Goal: Task Accomplishment & Management: Complete application form

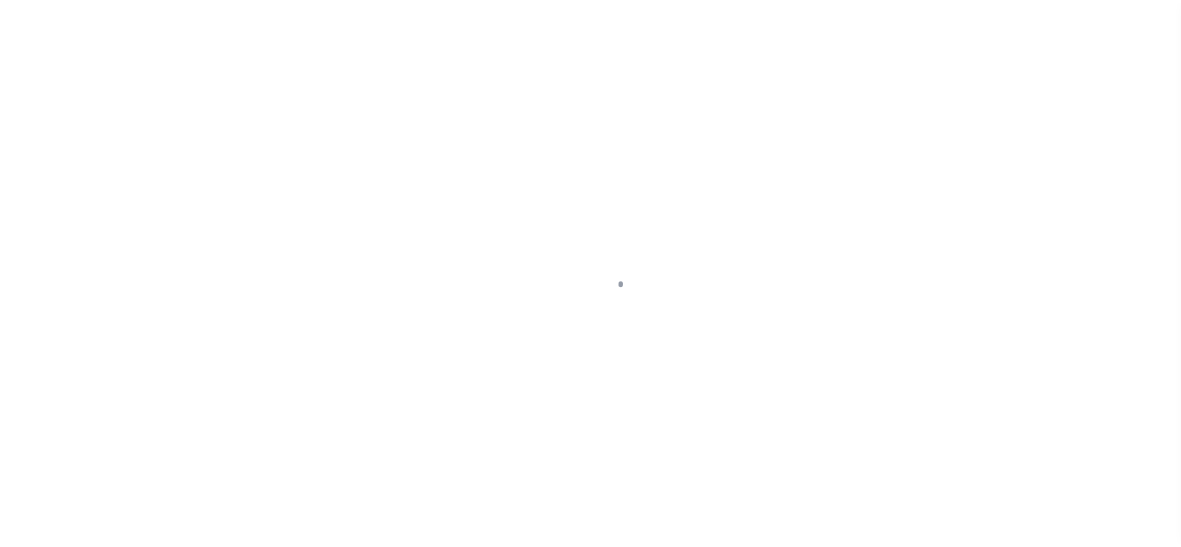
scroll to position [68, 0]
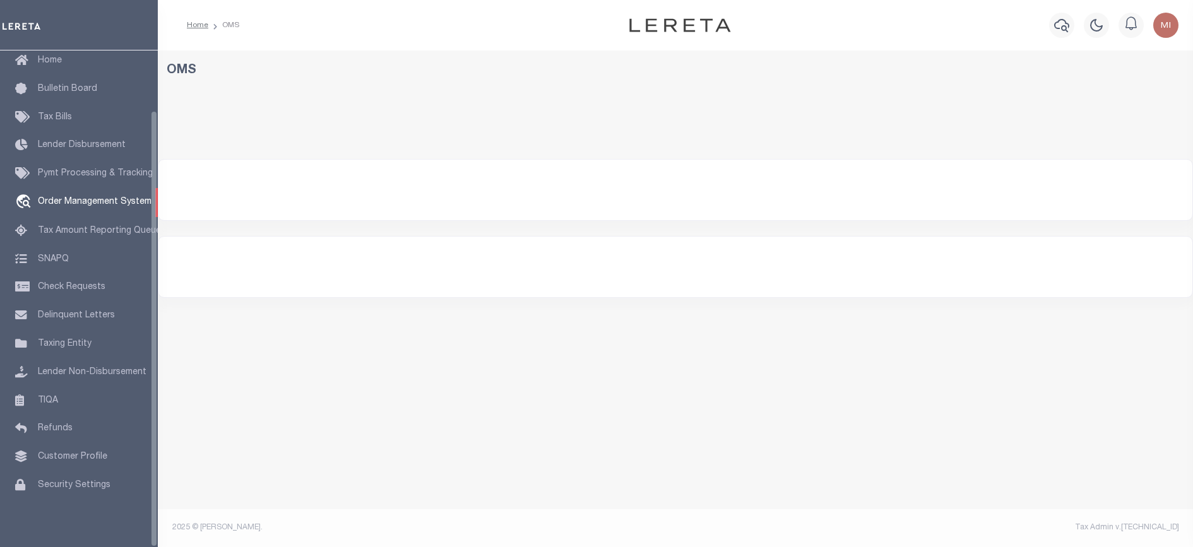
select select "200"
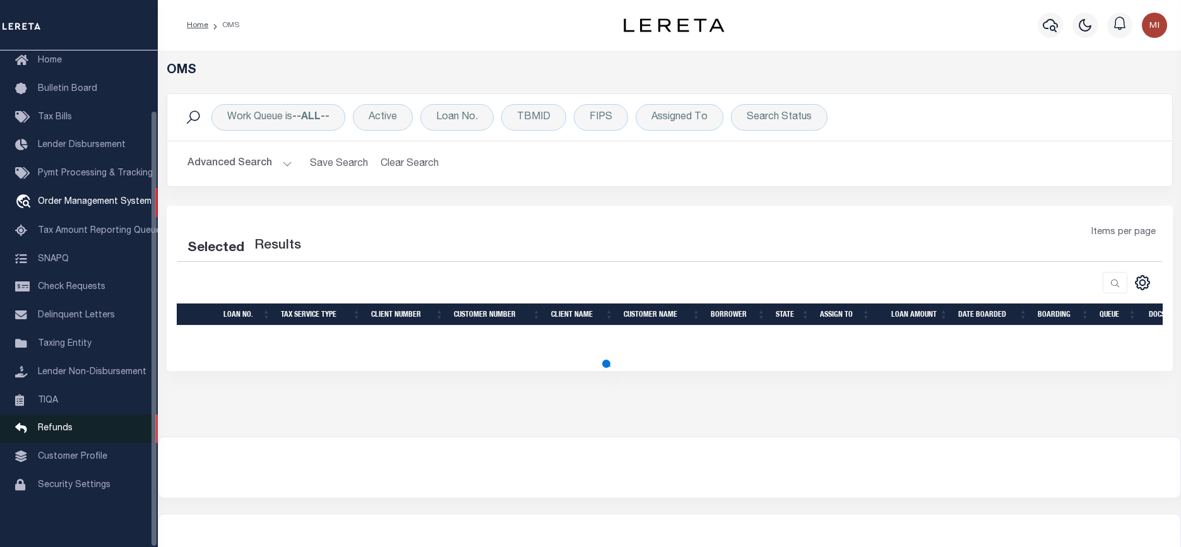
select select "200"
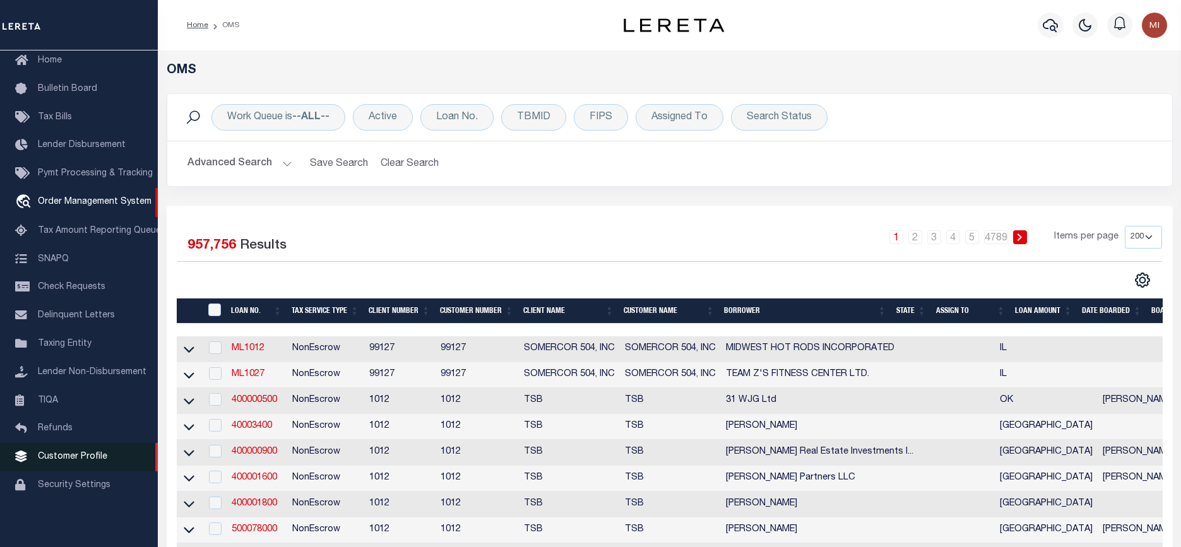
click at [60, 455] on span "Customer Profile" at bounding box center [72, 457] width 69 height 9
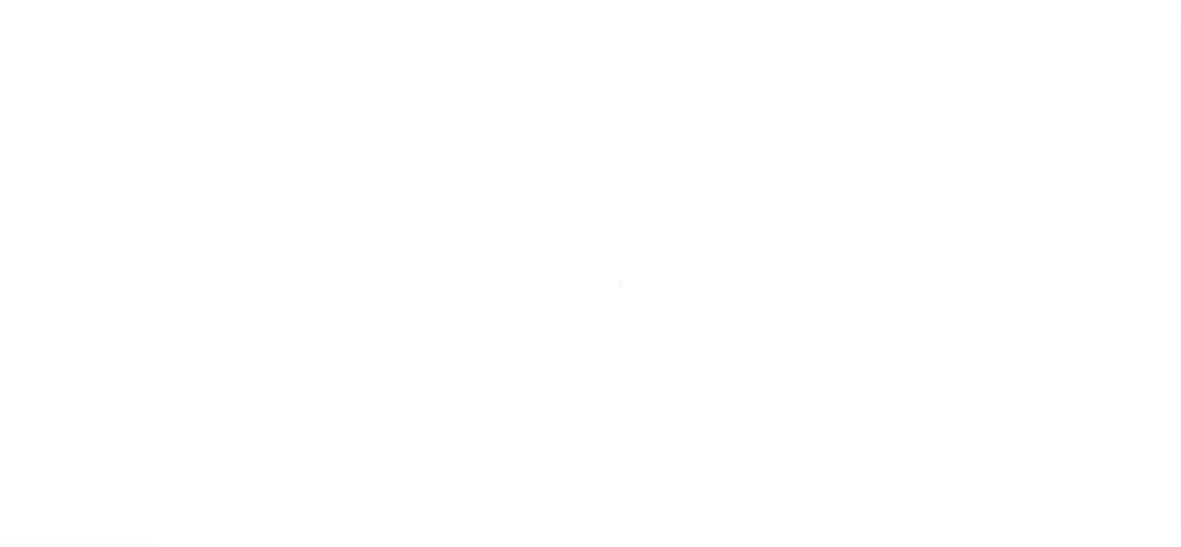
scroll to position [68, 0]
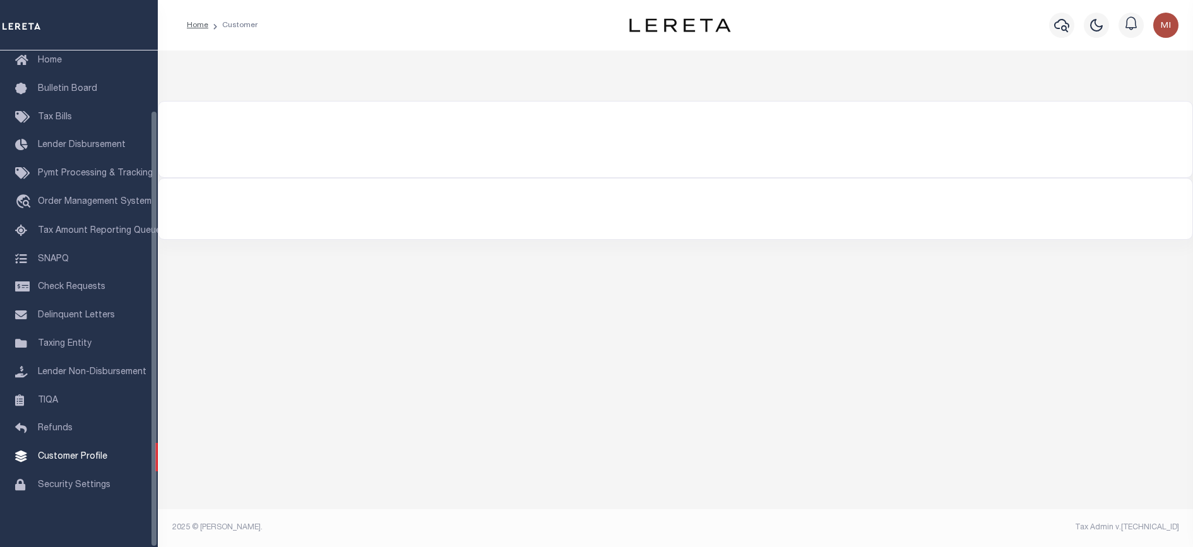
type input "1011"
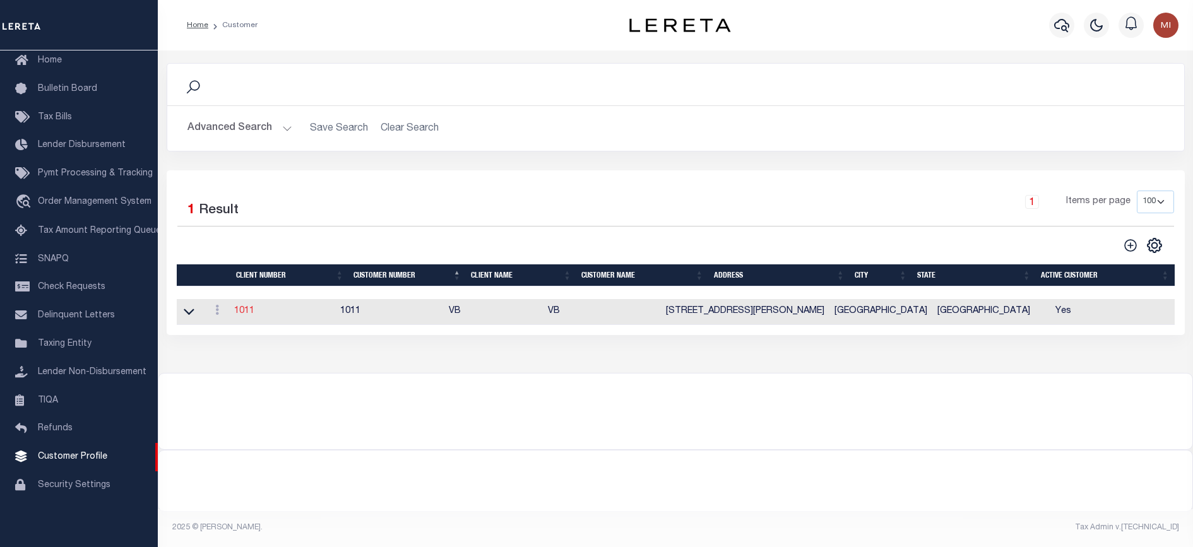
click at [243, 316] on link "1011" at bounding box center [244, 311] width 20 height 9
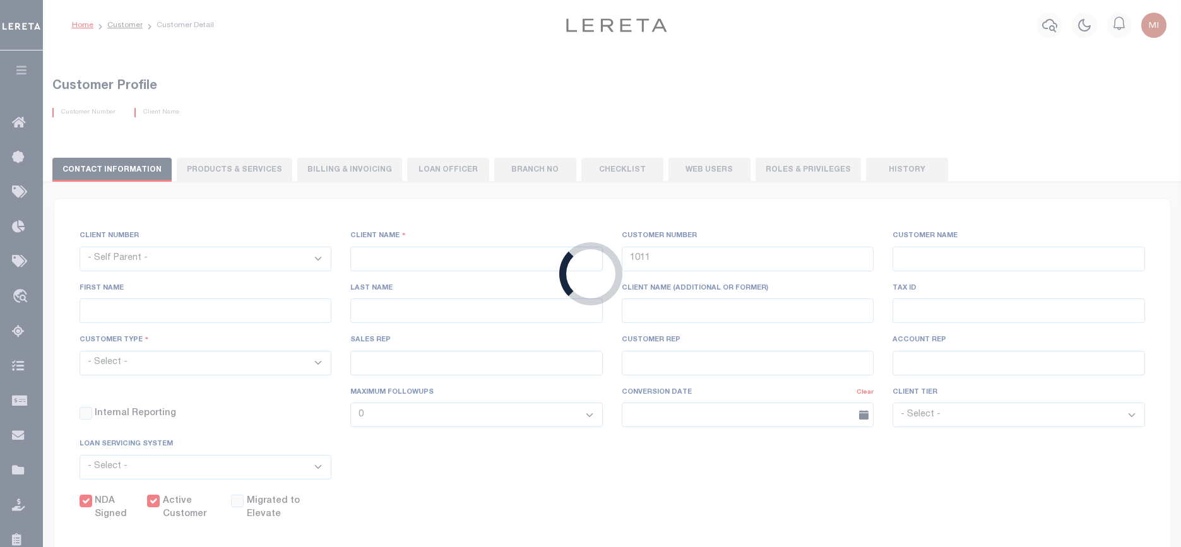
select select
type input "VB"
type input "Guy"
type input "[GEOGRAPHIC_DATA]"
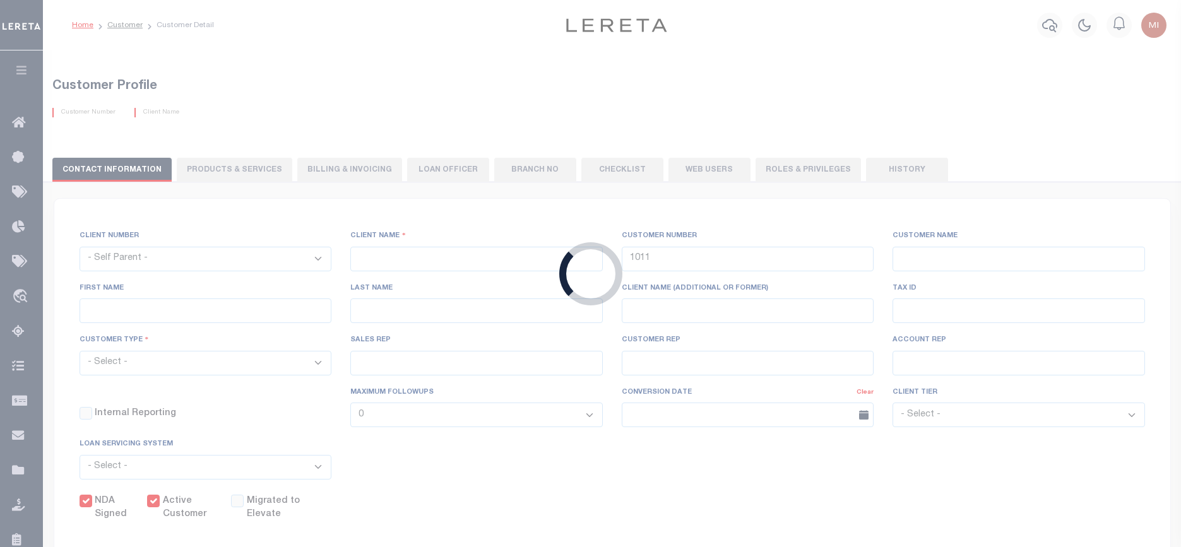
select select "Mixed Portfolio"
type input "[PERSON_NAME]"
type input "[DATE]"
select select "Tier 3"
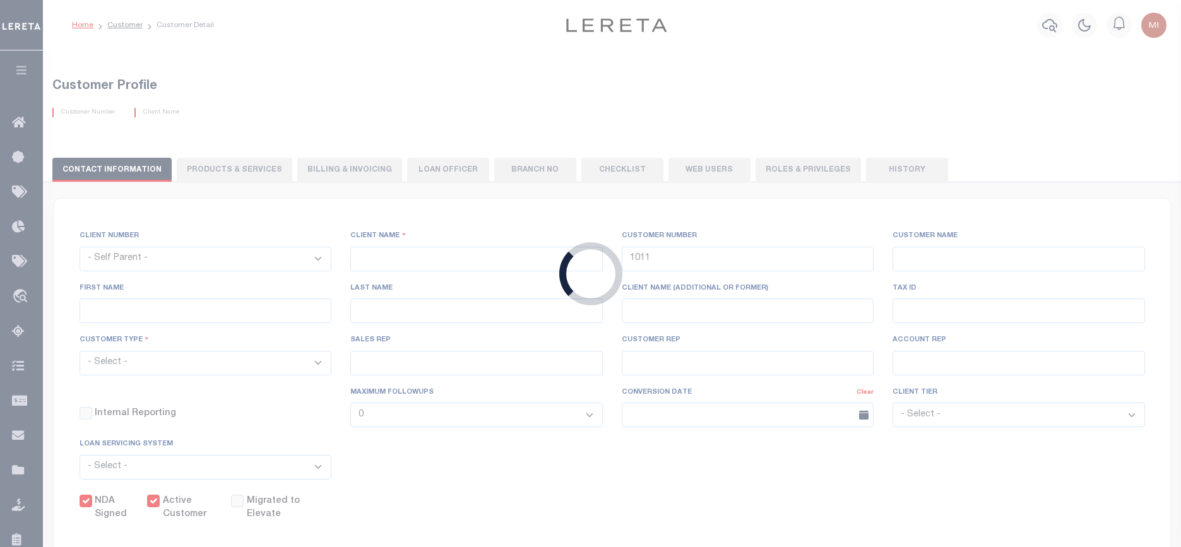
checkbox input "true"
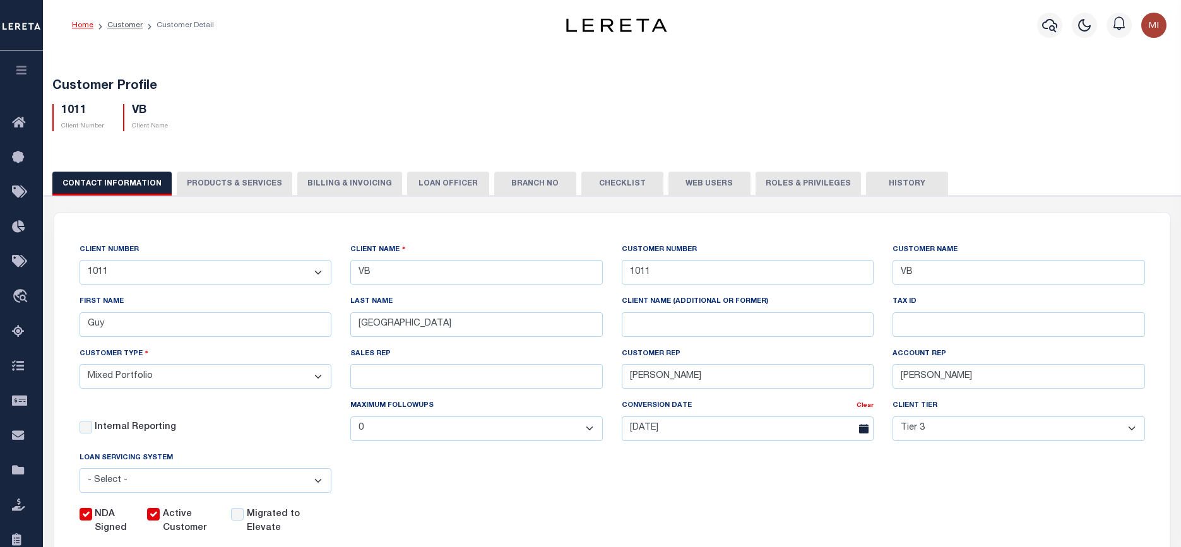
click at [690, 182] on button "Web Users" at bounding box center [710, 184] width 82 height 24
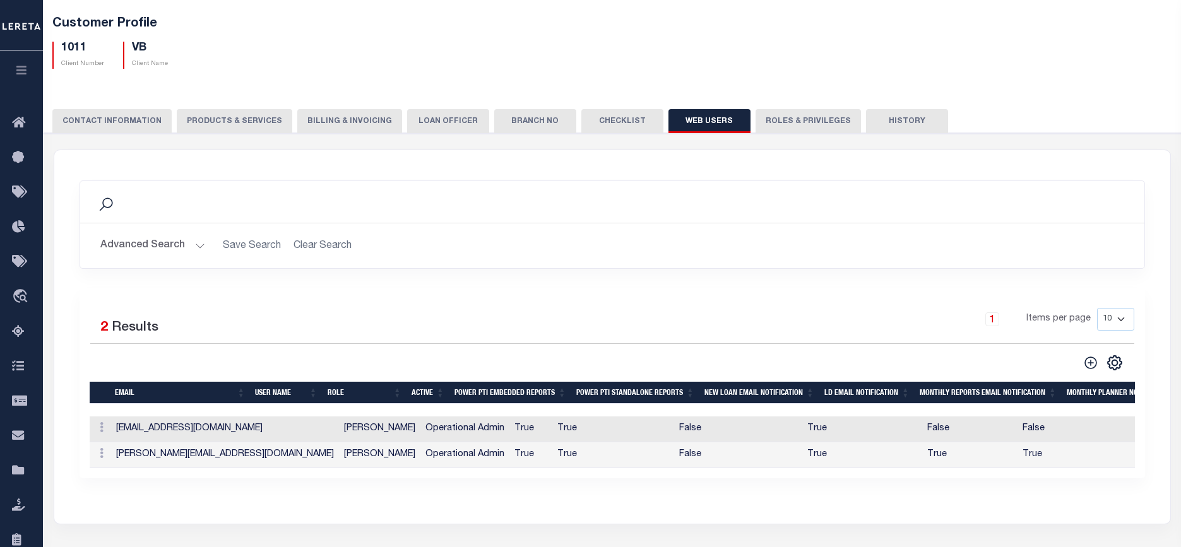
scroll to position [37, 0]
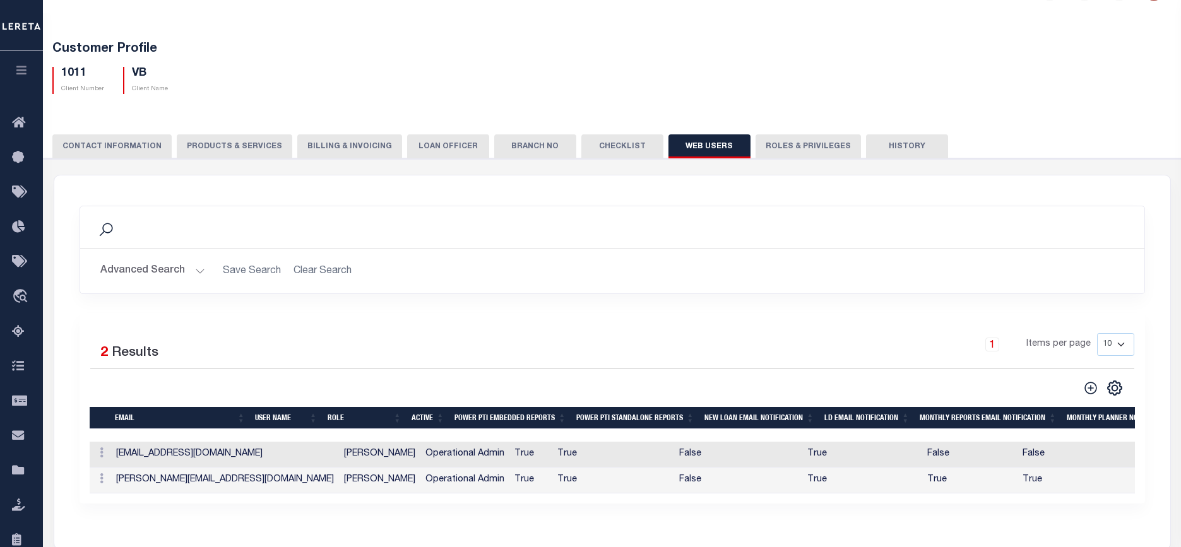
click at [186, 272] on button "Advanced Search" at bounding box center [152, 271] width 105 height 25
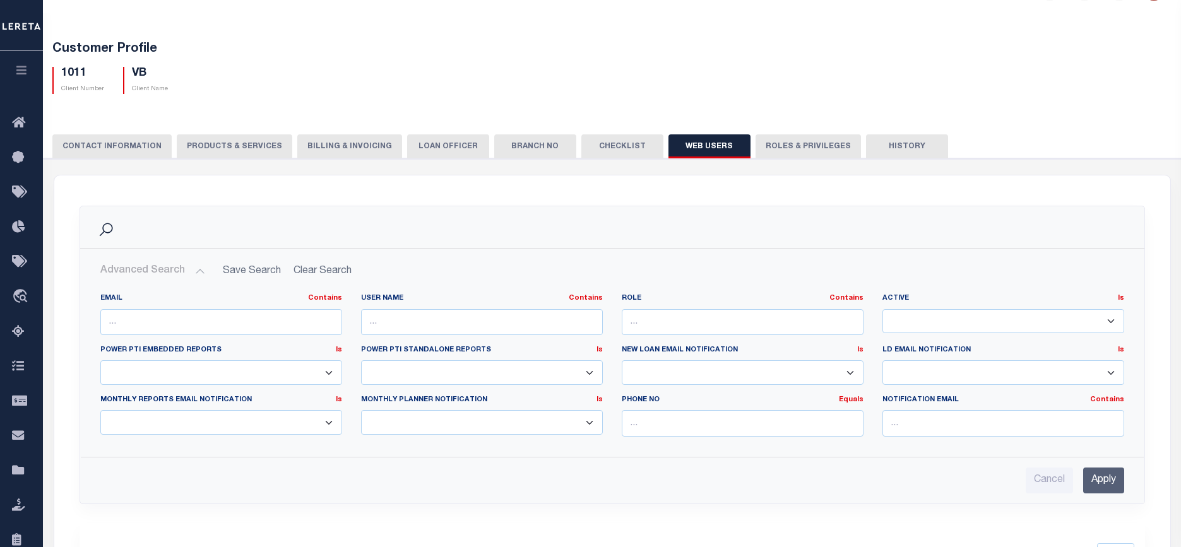
click at [187, 271] on button "Advanced Search" at bounding box center [152, 271] width 105 height 25
